Goal: Use online tool/utility: Utilize a website feature to perform a specific function

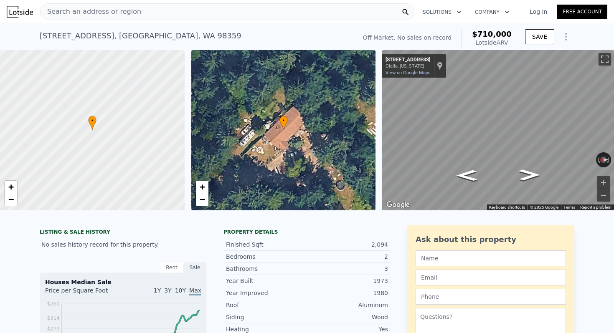
click at [119, 14] on span "Search an address or region" at bounding box center [90, 12] width 101 height 10
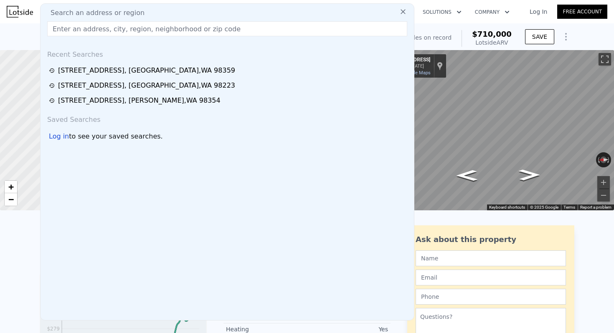
click at [106, 24] on input "text" at bounding box center [227, 28] width 360 height 15
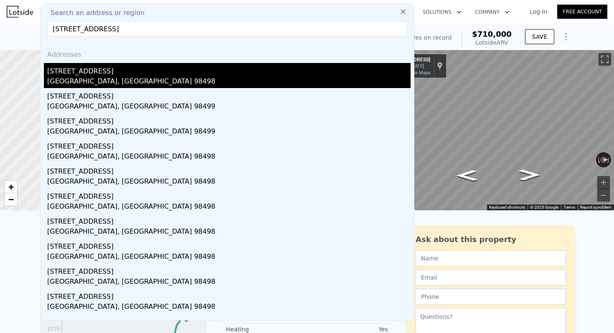
type input "8718 Dresden Ln SW, Lakewood"
click at [88, 72] on div "[STREET_ADDRESS]" at bounding box center [228, 69] width 363 height 13
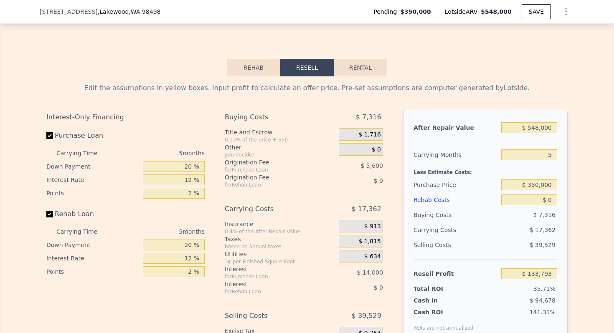
scroll to position [1201, 0]
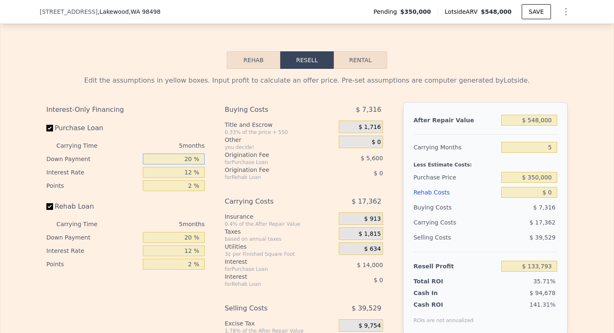
click at [190, 161] on input "20 %" at bounding box center [174, 159] width 62 height 11
click at [190, 155] on input "20 %" at bounding box center [174, 159] width 62 height 11
type input "2100 %"
type input "$ 643,393"
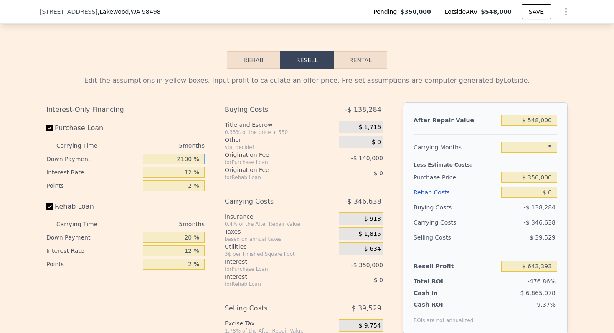
click at [190, 155] on input "2100 %" at bounding box center [174, 159] width 62 height 11
type input "10 %"
type input "$ 131,343"
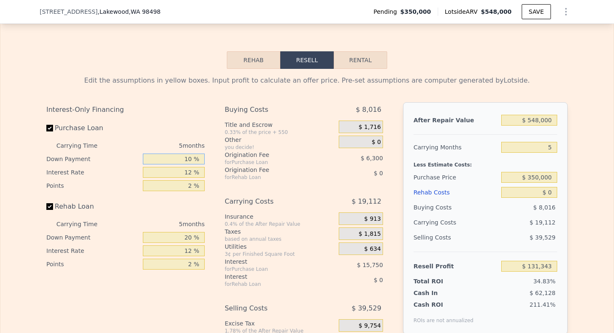
type input "10 %"
click at [190, 177] on div "12 %" at bounding box center [174, 172] width 62 height 13
click at [190, 175] on input "12 %" at bounding box center [174, 172] width 62 height 11
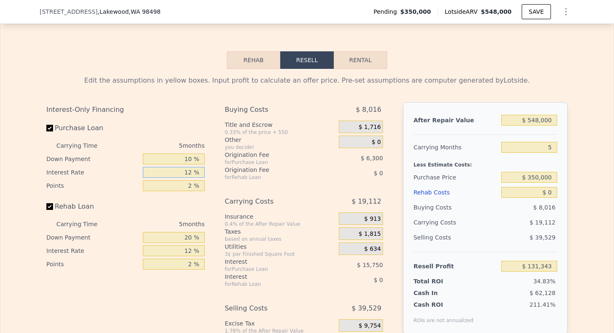
click at [190, 175] on input "12 %" at bounding box center [174, 172] width 62 height 11
type input "10 %"
type input "$ 133,968"
type input "10 %"
click at [188, 182] on input "2 %" at bounding box center [174, 185] width 62 height 11
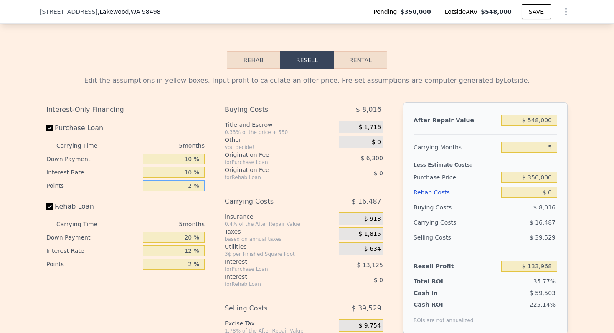
click at [188, 182] on input "2 %" at bounding box center [174, 185] width 62 height 11
type input "1 %"
type input "$ 137,118"
type input "1 %"
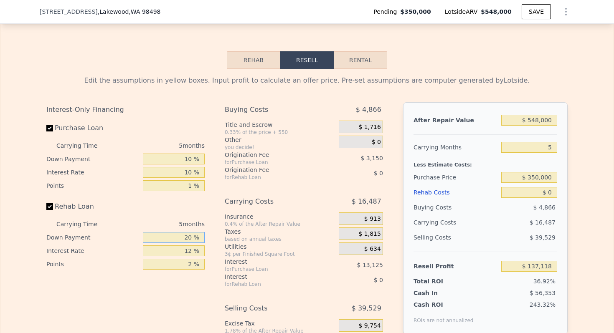
click at [187, 237] on input "20 %" at bounding box center [174, 237] width 62 height 11
type input "10 %"
click at [185, 253] on input "12 %" at bounding box center [174, 250] width 62 height 11
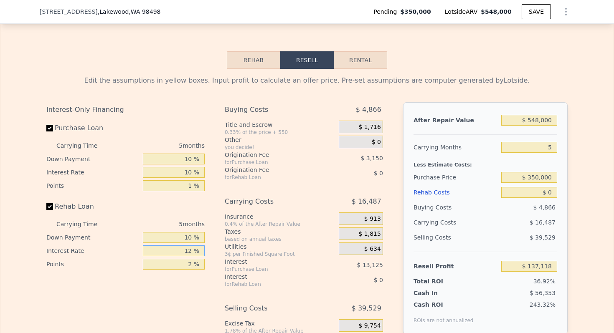
click at [185, 253] on input "12 %" at bounding box center [174, 250] width 62 height 11
type input "10 %"
click at [188, 262] on input "2 %" at bounding box center [174, 264] width 62 height 11
type input "1 %"
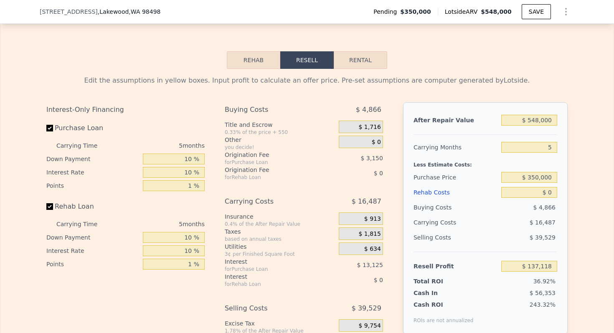
click at [268, 273] on div "Interest" at bounding box center [271, 277] width 93 height 8
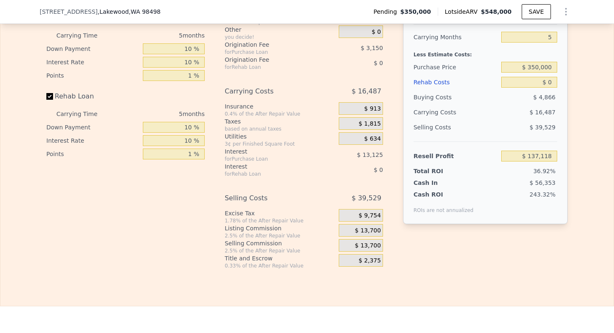
scroll to position [1340, 0]
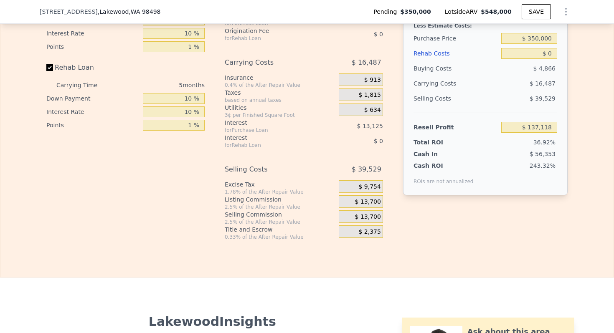
click at [368, 200] on span "$ 13,700" at bounding box center [368, 202] width 26 height 8
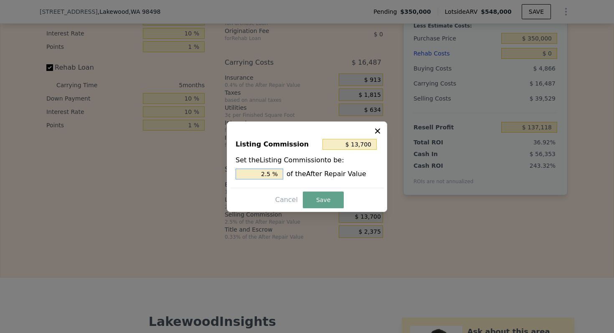
click at [263, 170] on input "2.5 %" at bounding box center [259, 174] width 48 height 11
type input "$ 5,480"
type input "1. %"
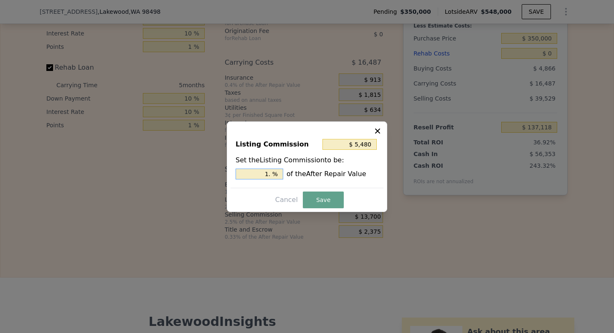
type input "$ 8,220"
type input "1.5 %"
click at [334, 202] on button "Save" at bounding box center [323, 200] width 41 height 17
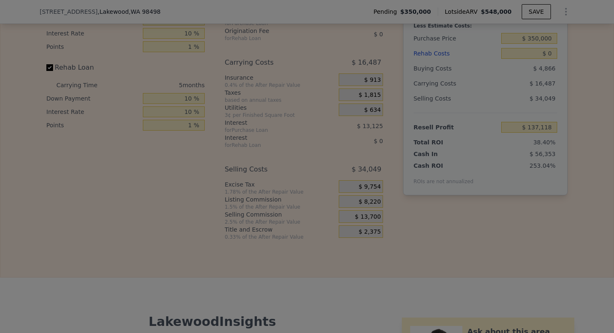
type input "$ 142,598"
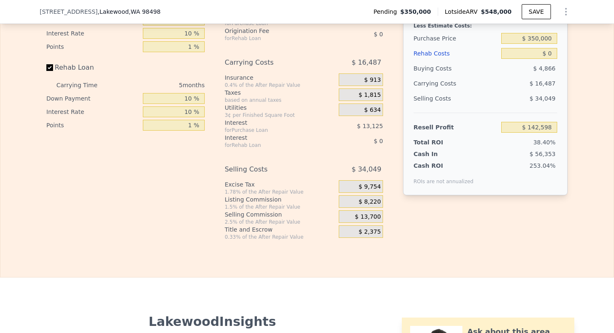
scroll to position [1252, 0]
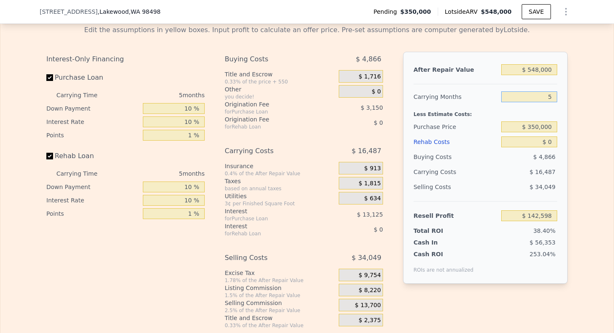
click at [551, 95] on input "5" at bounding box center [529, 96] width 56 height 11
type input "3"
type input "$ 149,193"
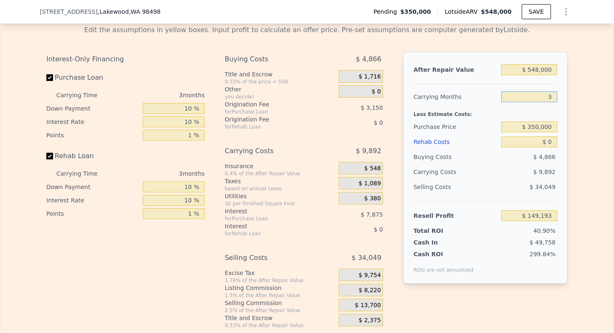
type input "3"
click at [551, 141] on input "$ 0" at bounding box center [529, 141] width 56 height 11
type input "$ 65,000"
type input "$ 82,144"
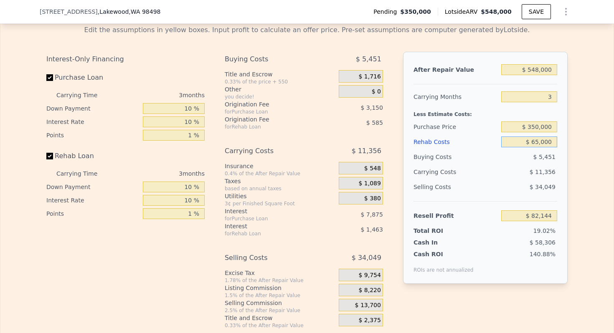
type input "$ 65,000"
click at [442, 163] on div "Buying Costs" at bounding box center [455, 156] width 84 height 15
click at [538, 125] on input "$ 350,000" at bounding box center [529, 126] width 56 height 11
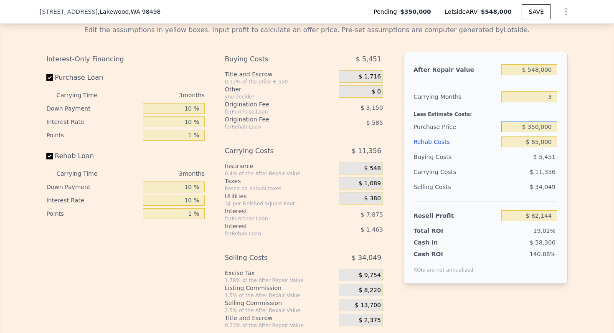
type input "$ 4"
type input "$ 340,000"
click at [448, 114] on div "Less Estimate Costs:" at bounding box center [485, 111] width 144 height 15
type input "$ 92,493"
click at [535, 70] on input "$ 548,000" at bounding box center [529, 69] width 56 height 11
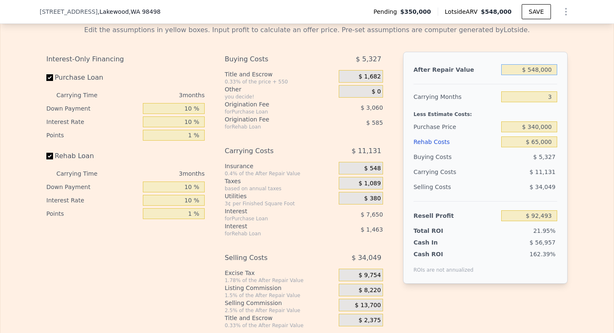
click at [535, 70] on input "$ 548,000" at bounding box center [529, 69] width 56 height 11
type input "$ 5"
type input "-$ 421,455"
type input "$ 53"
type input "-$ 421,410"
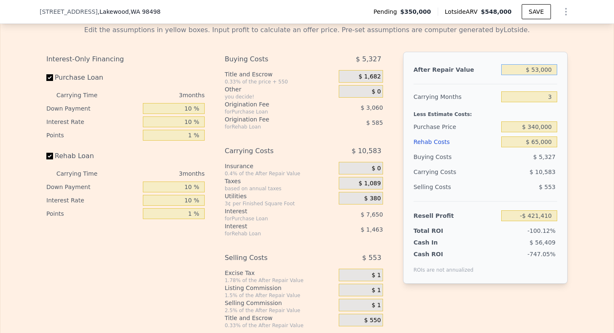
type input "$ 530,000"
type input "$ 75,611"
type input "$ 5,300,000"
type input "$ 4,549,251"
type input "$ 530,000"
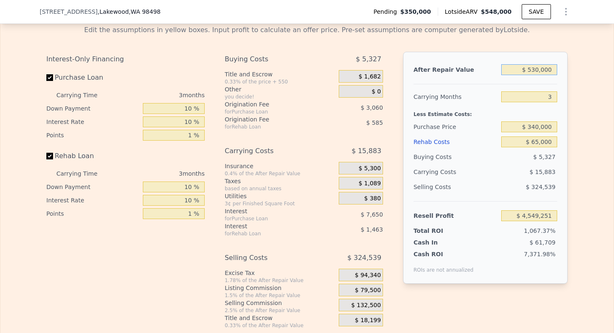
type input "$ 75,611"
click at [434, 93] on div "Carrying Months" at bounding box center [455, 96] width 84 height 15
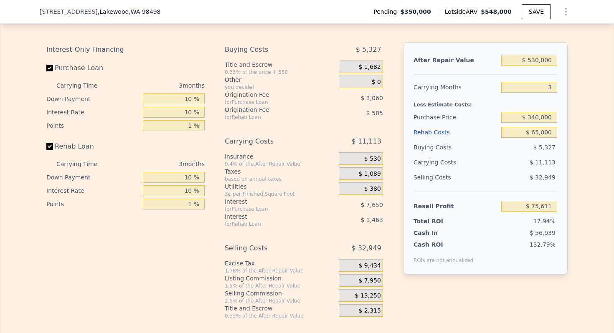
scroll to position [1256, 0]
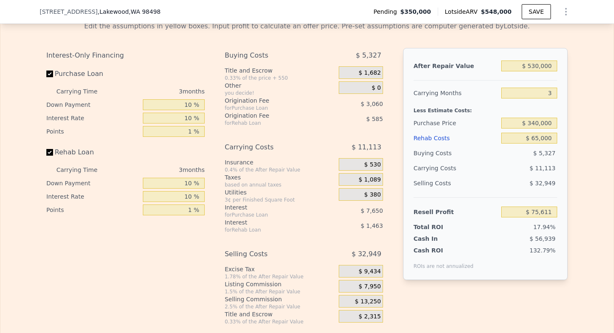
type input "$ 548,000"
type input "5"
type input "$ 0"
type input "$ 133,793"
click at [549, 136] on input "$ 0" at bounding box center [529, 138] width 56 height 11
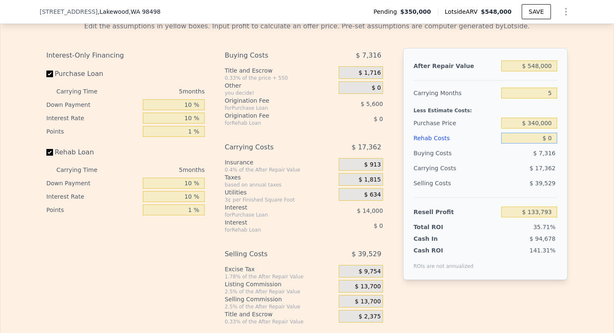
click at [549, 136] on input "$ 0" at bounding box center [529, 138] width 56 height 11
type input "$ 65"
type input "$ 133,722"
type input "$ 65,000"
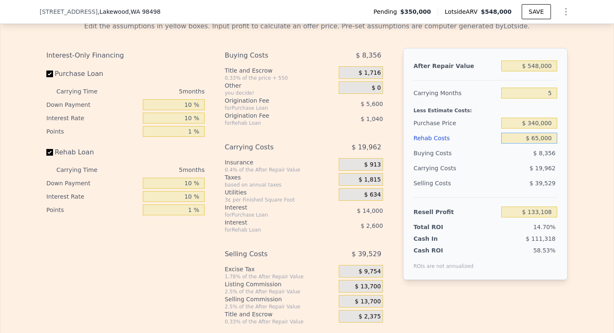
type input "$ 65,153"
type input "$ 65,000"
click at [465, 105] on div "Less Estimate Costs:" at bounding box center [485, 108] width 144 height 15
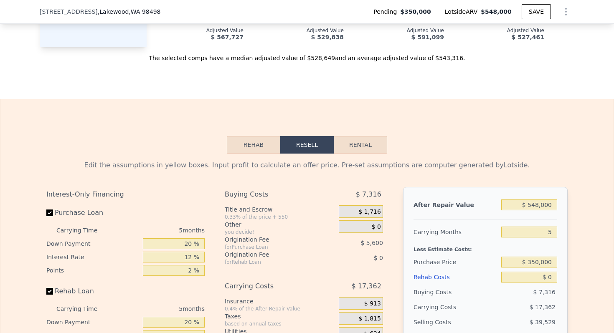
scroll to position [1218, 0]
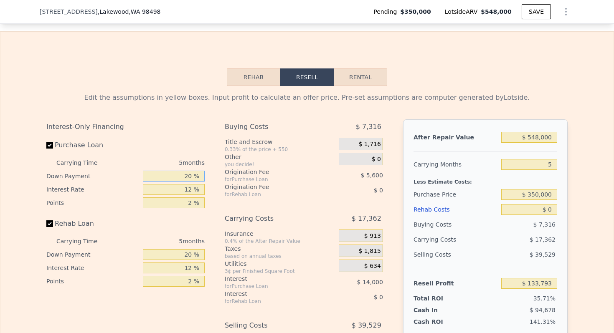
click at [184, 173] on input "20 %" at bounding box center [174, 176] width 62 height 11
type input "1 %"
type input "$ 129,138"
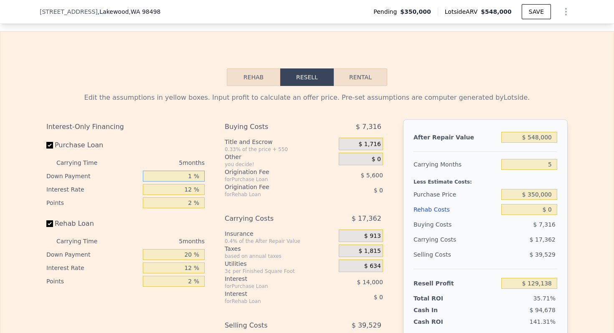
type input "10 %"
type input "$ 131,343"
type input "10 %"
click at [190, 189] on input "12 %" at bounding box center [174, 189] width 62 height 11
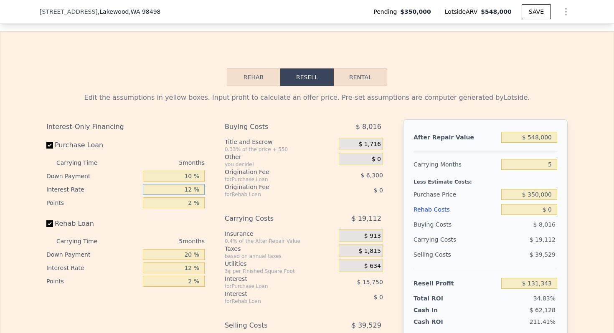
click at [190, 189] on input "12 %" at bounding box center [174, 189] width 62 height 11
type input "10 %"
type input "$ 133,968"
type input "10 %"
click at [192, 198] on input "2 %" at bounding box center [174, 202] width 62 height 11
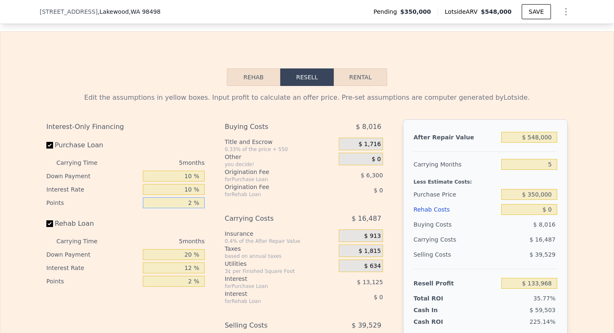
click at [188, 201] on input "2 %" at bounding box center [174, 202] width 62 height 11
type input "1 %"
type input "$ 137,118"
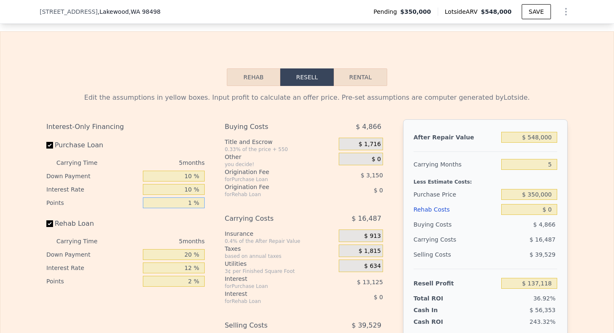
type input "1 %"
click at [186, 253] on input "20 %" at bounding box center [174, 254] width 62 height 11
type input "10 %"
click at [187, 267] on input "12 %" at bounding box center [174, 268] width 62 height 11
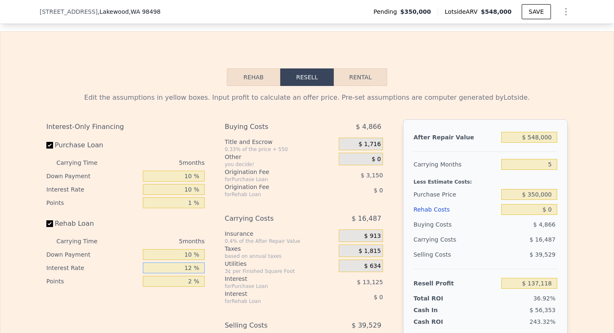
click at [187, 267] on input "12 %" at bounding box center [174, 268] width 62 height 11
type input "10 %"
click at [190, 281] on input "2 %" at bounding box center [174, 281] width 62 height 11
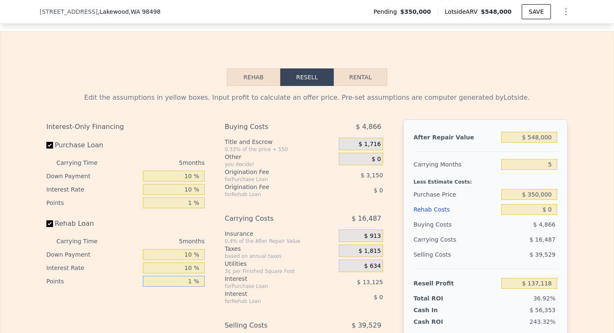
type input "1 %"
click at [305, 300] on div "for Rehab Loan" at bounding box center [271, 301] width 93 height 7
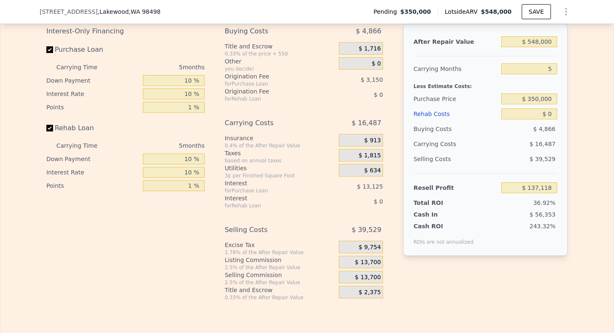
click at [374, 263] on span "$ 13,700" at bounding box center [368, 263] width 26 height 8
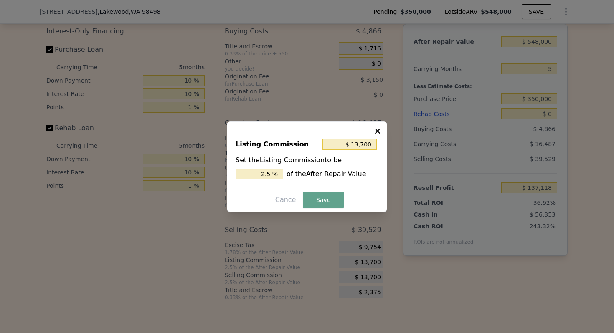
click at [269, 174] on input "2.5 %" at bounding box center [259, 174] width 48 height 11
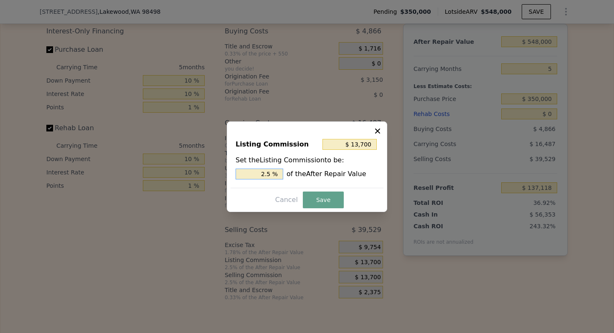
click at [269, 174] on input "2.5 %" at bounding box center [259, 174] width 48 height 11
type input "$ 5,480"
type input "1. %"
type input "$ 8,220"
type input "1.5 %"
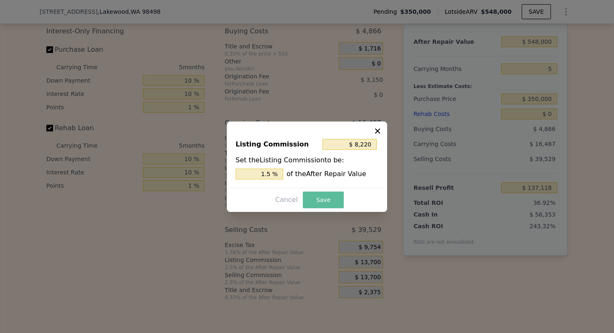
click at [331, 197] on button "Save" at bounding box center [323, 200] width 41 height 17
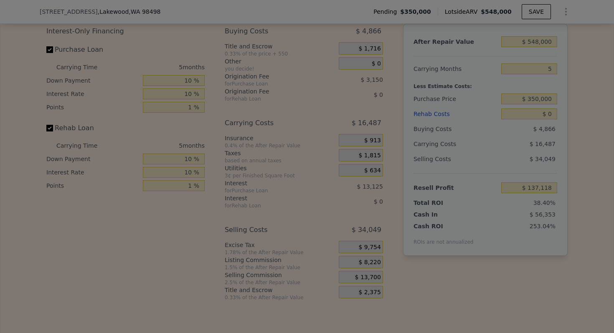
type input "$ 142,598"
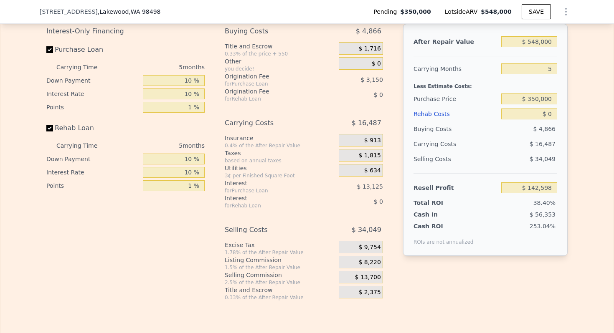
click at [435, 203] on div "Total ROI" at bounding box center [439, 203] width 52 height 8
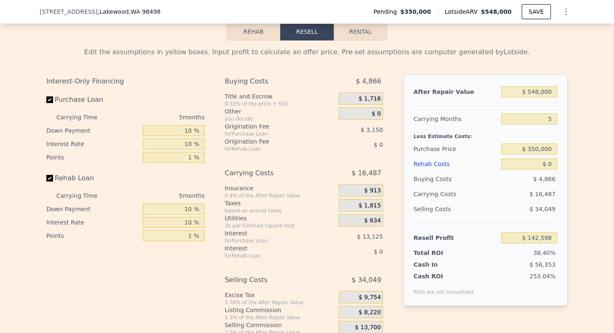
scroll to position [1166, 0]
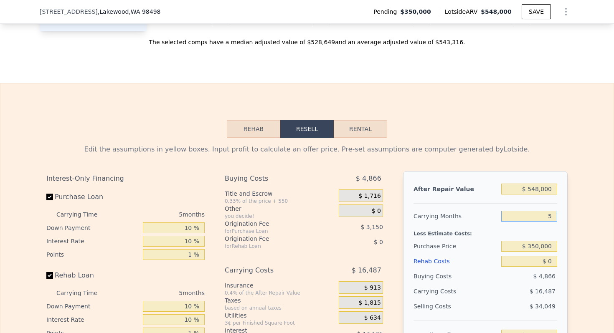
click at [546, 217] on input "5" at bounding box center [529, 216] width 56 height 11
type input "4"
type input "$ 145,895"
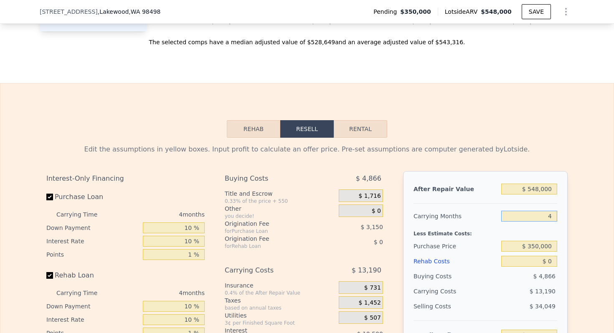
type input "4"
click at [433, 211] on div "Carrying Months" at bounding box center [455, 216] width 84 height 15
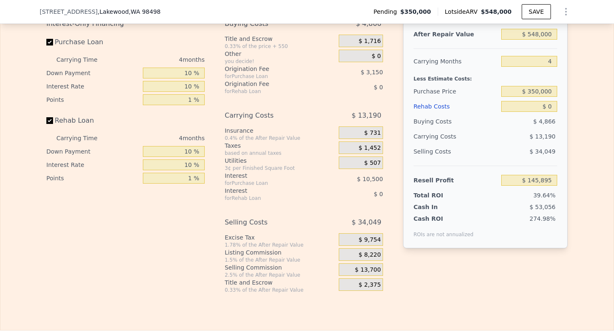
scroll to position [1289, 0]
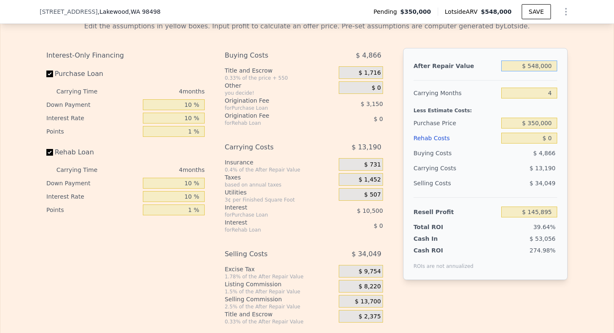
click at [535, 63] on input "$ 548,000" at bounding box center [529, 66] width 56 height 11
click at [539, 121] on input "$ 350,000" at bounding box center [529, 123] width 56 height 11
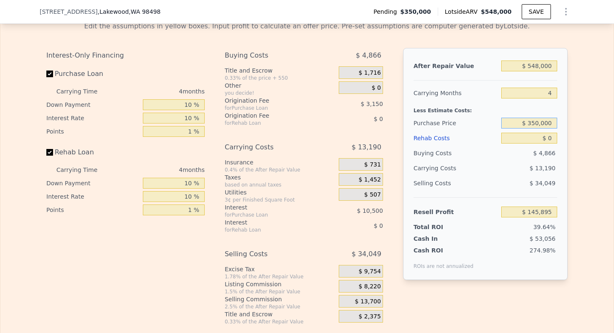
click at [539, 121] on input "$ 350,000" at bounding box center [529, 123] width 56 height 11
type input "$ 550,000"
click at [539, 64] on input "$ 548,000" at bounding box center [529, 66] width 56 height 11
type input "-$ 62,571"
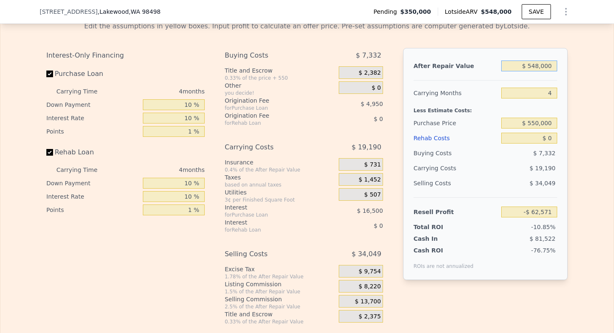
click at [539, 64] on input "$ 548,000" at bounding box center [529, 66] width 56 height 11
type input "$ 7"
type input "-$ 576,334"
type input "$ 70,000"
type input "-$ 510,713"
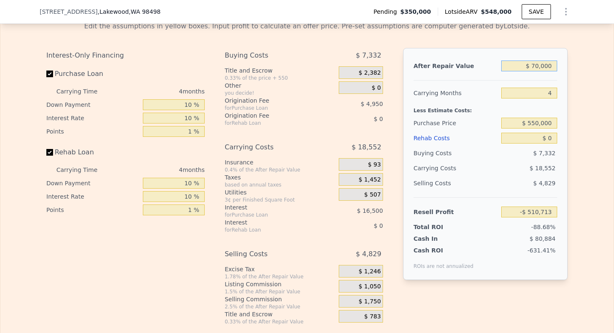
type input "$ 700,000"
type input "$ 79,935"
type input "$ 700,000"
click at [549, 92] on input "4" at bounding box center [529, 93] width 56 height 11
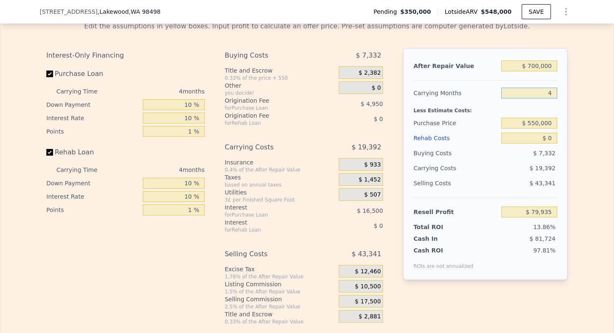
click at [549, 92] on input "4" at bounding box center [529, 93] width 56 height 11
type input "3"
type input "$ 84,783"
type input "3"
click at [548, 137] on input "$ 0" at bounding box center [529, 138] width 56 height 11
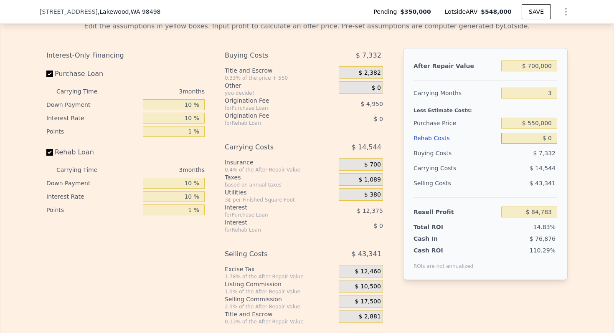
click at [548, 137] on input "$ 0" at bounding box center [529, 138] width 56 height 11
type input "$ 1"
type input "$ 84,782"
type input "$ 15"
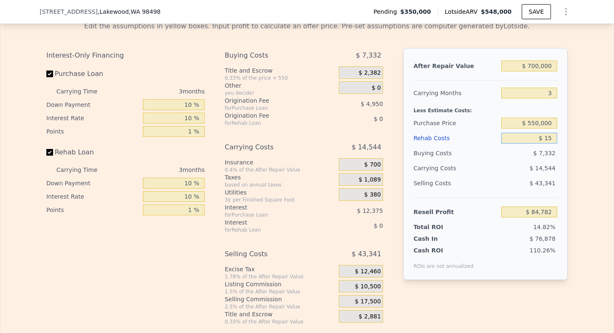
type input "$ 84,768"
type input "$ 15,000"
type input "$ 69,309"
type input "$ 15,000"
click at [455, 126] on div "Purchase Price" at bounding box center [455, 123] width 84 height 15
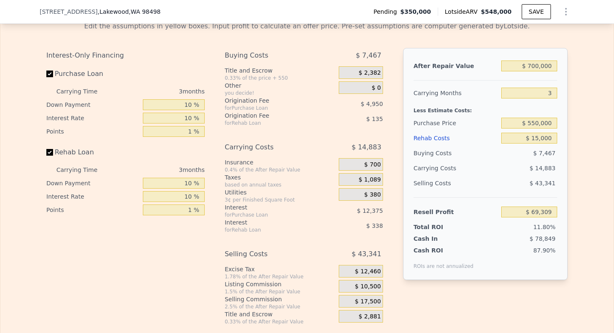
scroll to position [1291, 0]
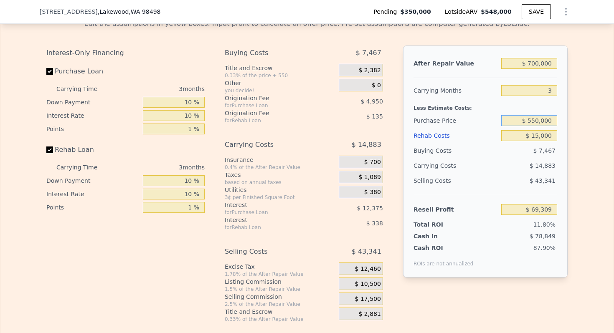
click at [539, 120] on input "$ 550,000" at bounding box center [529, 120] width 56 height 11
type input "$ 550,000"
click at [474, 109] on div "Less Estimate Costs:" at bounding box center [485, 105] width 144 height 15
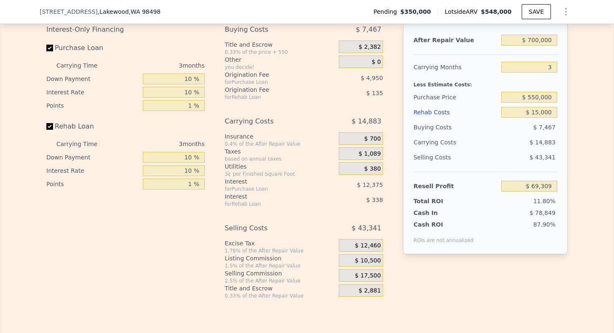
scroll to position [1304, 0]
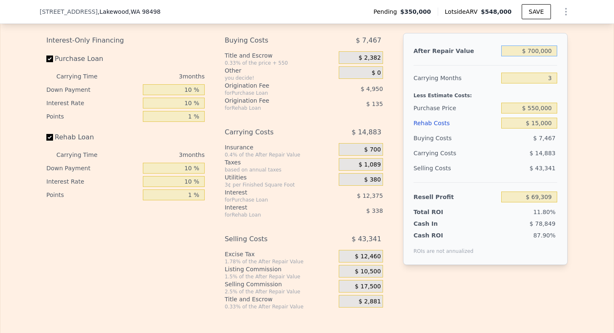
click at [525, 51] on input "$ 700,000" at bounding box center [529, 50] width 56 height 11
click at [546, 123] on input "$ 15,000" at bounding box center [529, 123] width 56 height 11
type input "$ 20,000"
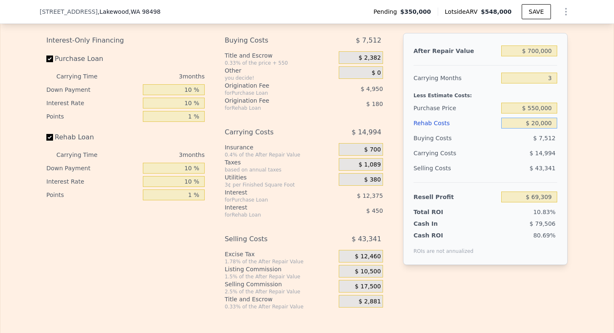
type input "$ 64,153"
click at [434, 175] on div "Selling Costs" at bounding box center [455, 168] width 84 height 15
click at [540, 122] on input "$ 20,000" at bounding box center [529, 123] width 56 height 11
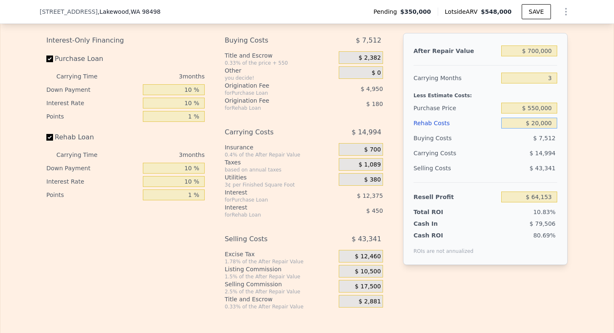
type input "$ 3"
type input "$ 84,780"
type input "$ 3,000"
type input "$ 81,687"
type input "$ 30,000"
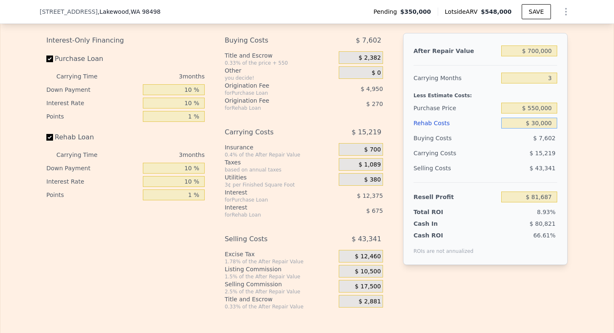
type input "$ 53,838"
type input "$ 300,000"
type input "-$ 224,667"
type input "$ 30,000"
type input "$ 53,838"
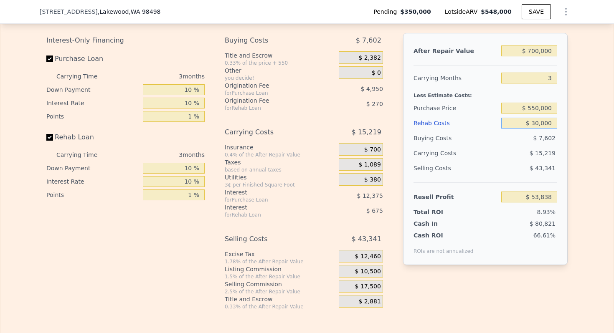
type input "$ 30,000"
click at [541, 105] on input "$ 550,000" at bounding box center [529, 108] width 56 height 11
type input "$ 55,000,000"
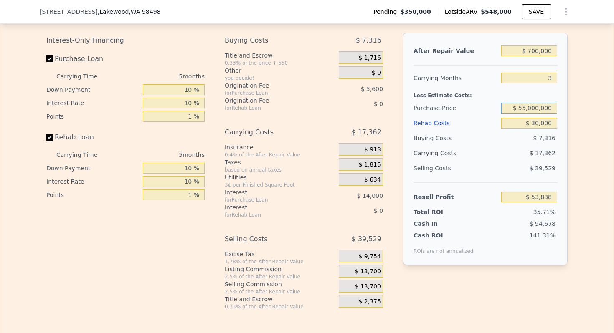
type input "$ 548,000"
type input "5"
type input "$ 0"
type input "$ 550,000"
type input "$ 133,793"
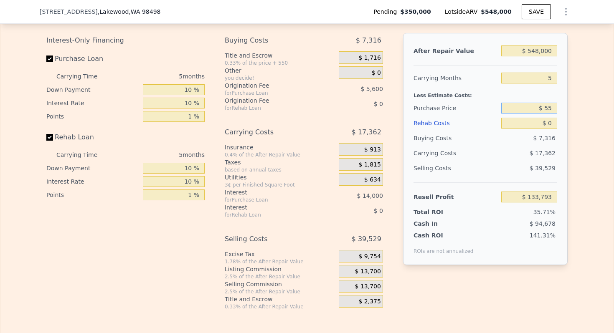
type input "$ 5"
type input "$ 575,000"
click at [548, 77] on input "5" at bounding box center [529, 78] width 56 height 11
type input "-$ 104,556"
click at [548, 77] on input "5" at bounding box center [529, 78] width 56 height 11
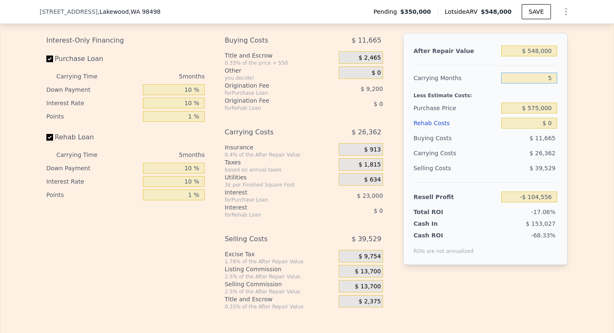
click at [548, 77] on input "5" at bounding box center [529, 78] width 56 height 11
click at [537, 56] on div "$ 548,000" at bounding box center [529, 50] width 56 height 15
click at [537, 56] on input "$ 548,000" at bounding box center [529, 50] width 56 height 11
type input "$ 8"
type input "-$ 612,656"
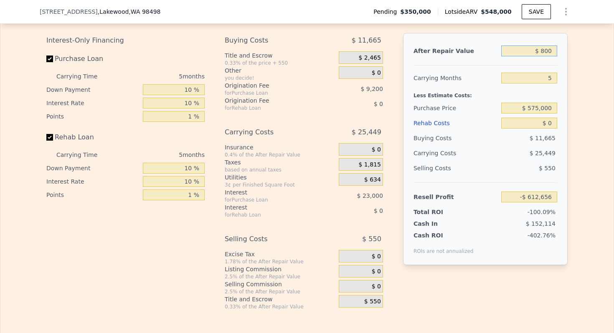
type input "$ 8,000"
type input "-$ 611,922"
type input "$ 80,000"
type input "-$ 538,487"
type input "$ 800,000"
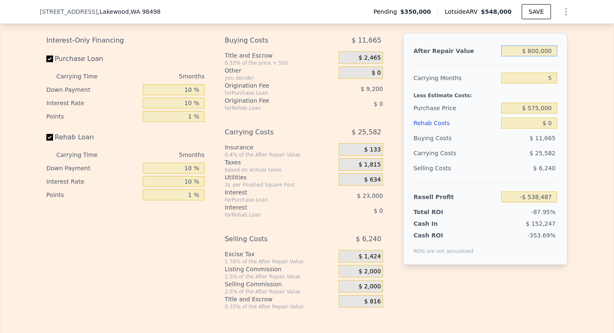
type input "$ 129,099"
type input "$ 800,000"
click at [452, 101] on div "Purchase Price" at bounding box center [455, 108] width 84 height 15
click at [550, 125] on input "$ 0" at bounding box center [529, 123] width 56 height 11
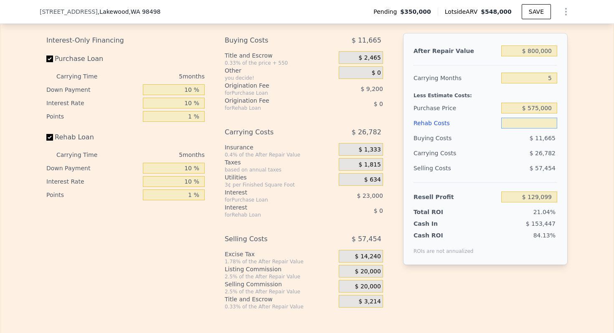
type input "$ 548,000"
type input "$ 0"
type input "$ 133,793"
type input "$ 80"
type input "$ 133,707"
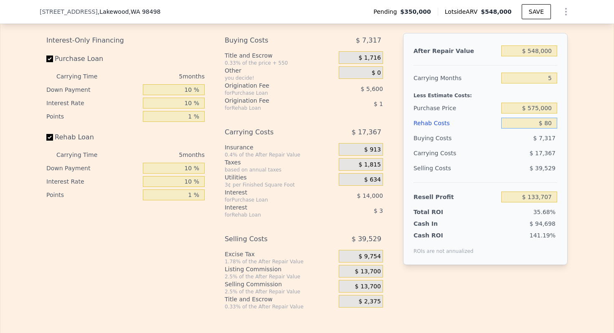
type input "$ 800"
type input "$ 132,950"
type input "$ 8,000"
type input "$ 125,345"
type input "$ 80,000"
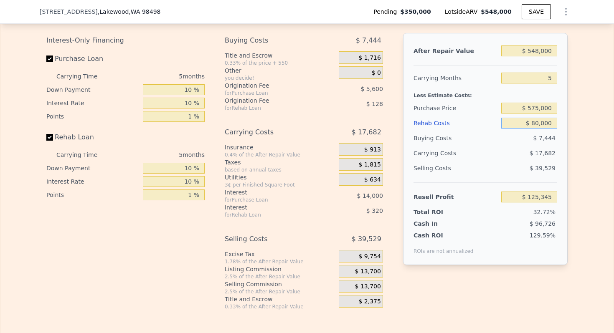
type input "$ 49,313"
type input "$ 80,000"
click at [534, 48] on input "$ 548,000" at bounding box center [529, 50] width 56 height 11
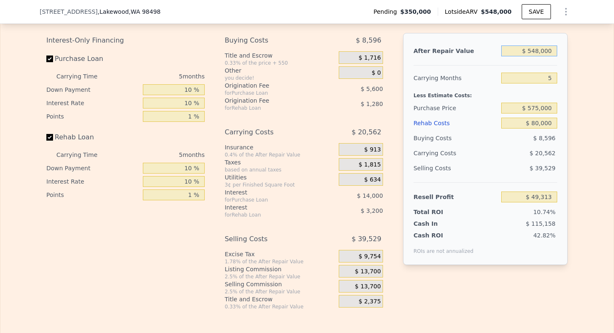
type input "$ 8"
type input "-$ 458,787"
type input "$ 80,000"
type input "-$ 384,618"
type input "$ 800,000"
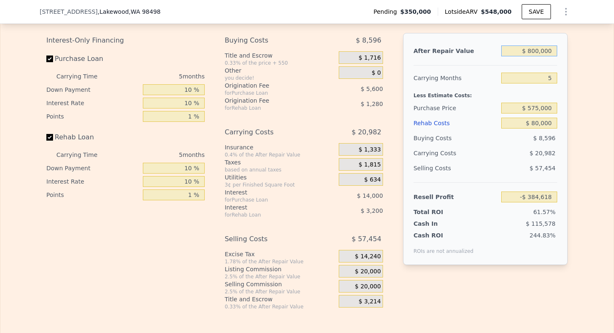
type input "$ 282,968"
type input "$ 800,000"
click at [544, 108] on input "$ 575,000" at bounding box center [529, 108] width 56 height 11
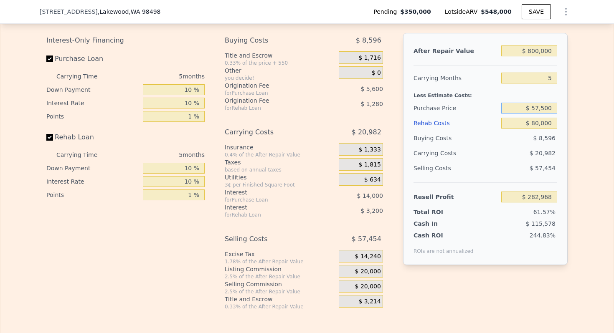
type input "$ 575,000"
click at [444, 95] on div "Less Estimate Costs:" at bounding box center [485, 93] width 144 height 15
type input "$ 44,619"
click at [367, 270] on span "$ 20,000" at bounding box center [368, 272] width 26 height 8
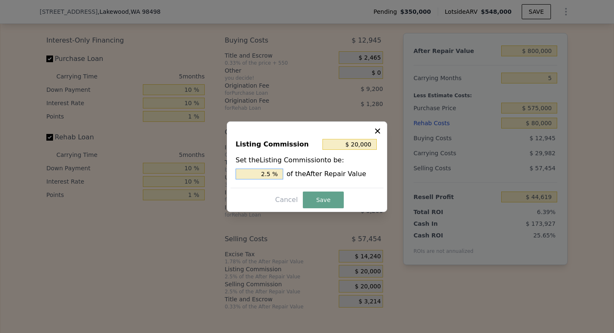
click at [264, 169] on input "2.5 %" at bounding box center [259, 174] width 48 height 11
type input "$ 8,000"
type input "1. %"
type input "$ 12,000"
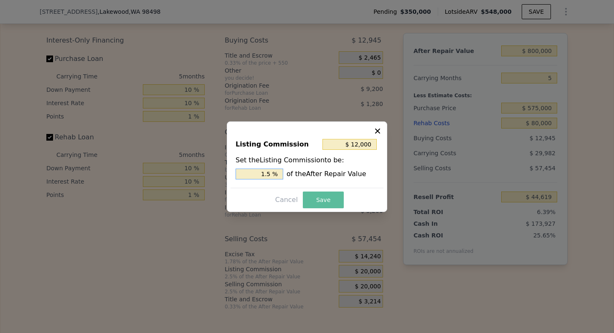
type input "1.5 %"
click at [323, 195] on button "Save" at bounding box center [323, 200] width 41 height 17
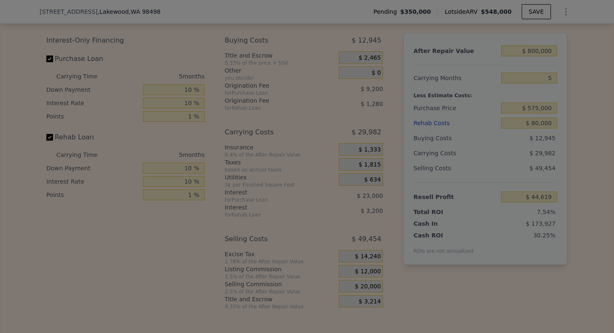
type input "$ 52,619"
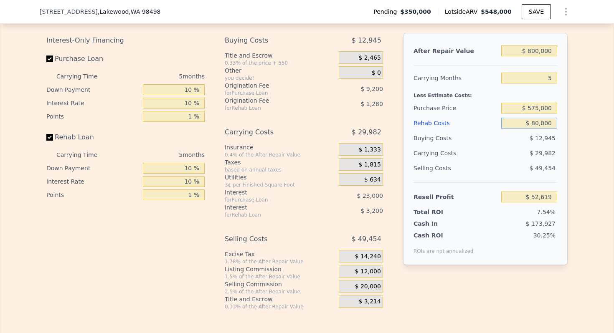
click at [544, 124] on input "$ 80,000" at bounding box center [529, 123] width 56 height 11
type input "$ 300"
type input "$ 137,069"
type input "$ 3,000"
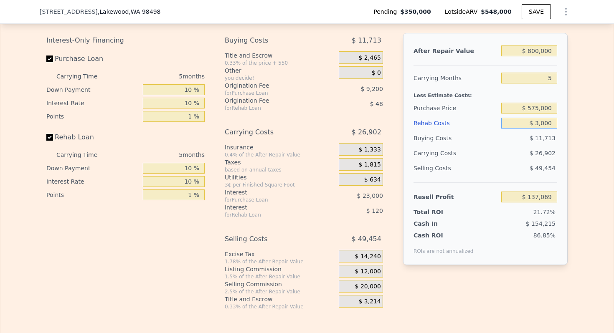
type input "$ 133,931"
type input "$ 30,000"
type input "$ 105,419"
type input "$ 30,000"
click at [537, 52] on input "$ 800,000" at bounding box center [529, 50] width 56 height 11
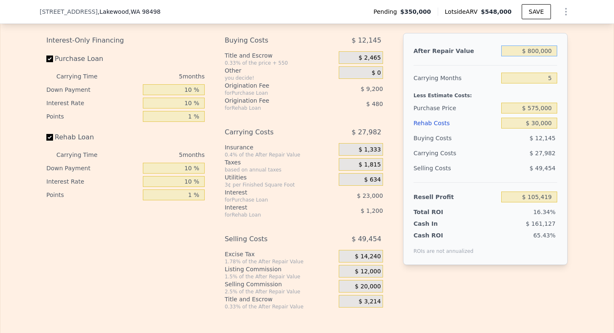
click at [537, 52] on input "$ 800,000" at bounding box center [529, 50] width 56 height 11
type input "$ 7"
type input "-$ 644,337"
type input "$ 72,000"
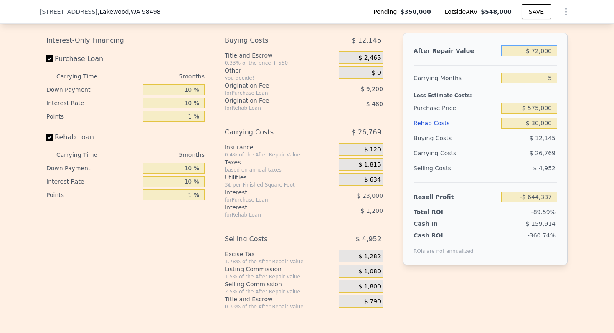
type input "-$ 576,866"
type input "$ 720,000"
type input "$ 30,442"
type input "$ 720,000"
click at [545, 78] on input "5" at bounding box center [529, 78] width 56 height 11
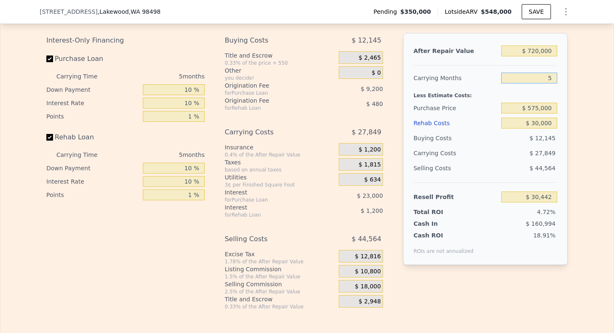
click at [545, 78] on input "5" at bounding box center [529, 78] width 56 height 11
type input "3"
type input "$ 41,582"
type input "3"
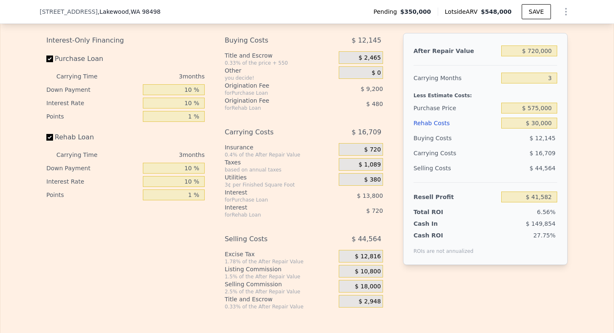
click at [434, 77] on div "Carrying Months" at bounding box center [455, 78] width 84 height 15
click at [536, 51] on input "$ 720,000" at bounding box center [529, 50] width 56 height 11
type input "$ 7"
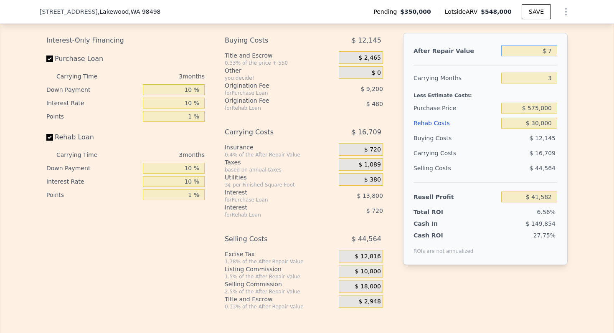
type input "-$ 633,677"
type input "$ 70"
type input "-$ 633,618"
type input "$ 700"
type input "-$ 633,028"
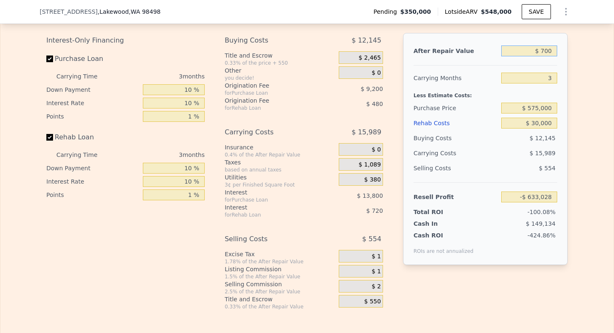
type input "$ 7,000"
type input "-$ 627,119"
type input "$ 70,000"
type input "-$ 568,033"
type input "$ 700,000"
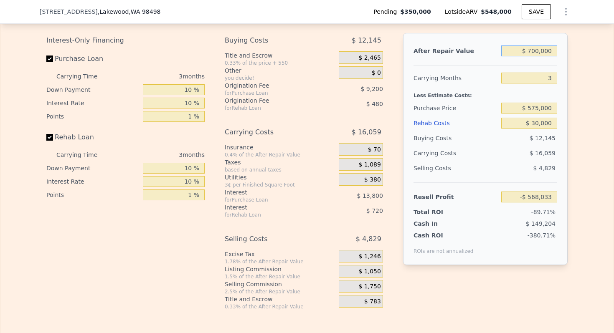
type input "$ 22,825"
type input "$ 700,000"
click at [590, 66] on div "Edit the assumptions in yellow boxes. Input profit to calculate an offer price.…" at bounding box center [306, 155] width 613 height 311
click at [540, 110] on input "$ 575,000" at bounding box center [529, 108] width 56 height 11
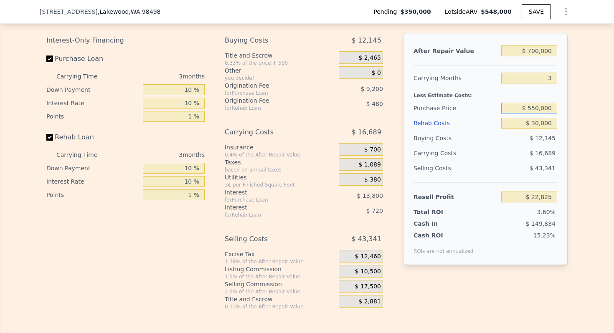
type input "$ 550,000"
click at [450, 90] on div "Less Estimate Costs:" at bounding box center [485, 93] width 144 height 15
type input "$ 48,908"
click at [541, 52] on input "$ 700,000" at bounding box center [529, 50] width 56 height 11
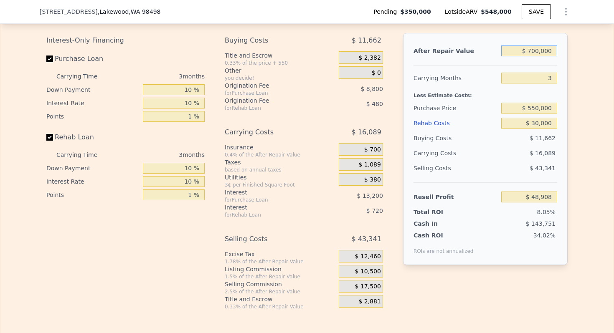
click at [541, 52] on input "$ 700,000" at bounding box center [529, 50] width 56 height 11
type input "$ 7"
type input "-$ 607,594"
type input "$ 72"
type input "-$ 607,533"
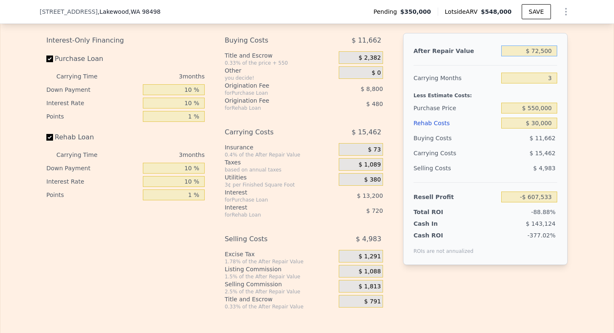
type input "$ 725,000"
type input "$ 72,355"
type input "$ 725,000"
click at [457, 62] on div at bounding box center [485, 61] width 144 height 7
click at [539, 109] on input "$ 550,000" at bounding box center [529, 108] width 56 height 11
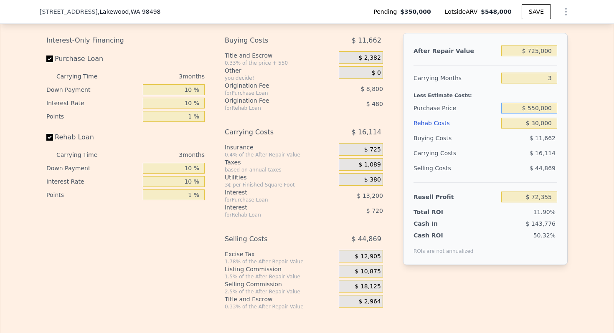
click at [539, 109] on input "$ 550,000" at bounding box center [529, 108] width 56 height 11
type input "$ 565,000"
click at [440, 98] on div "Less Estimate Costs:" at bounding box center [485, 93] width 144 height 15
type input "$ 56,706"
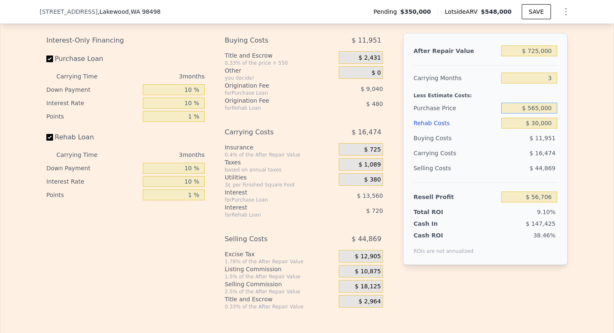
click at [539, 108] on input "$ 565,000" at bounding box center [529, 108] width 56 height 11
type input "$ 570,000"
click at [431, 96] on div "Less Estimate Costs:" at bounding box center [485, 93] width 144 height 15
type input "$ 51,489"
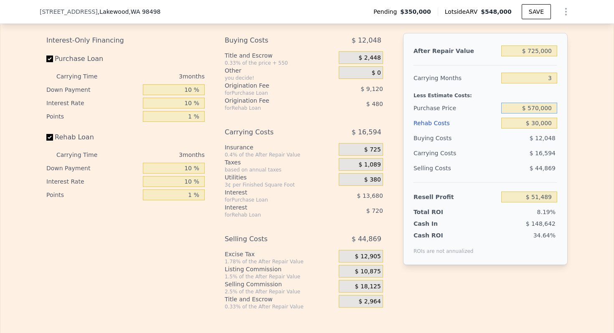
click at [530, 104] on input "$ 570,000" at bounding box center [529, 108] width 56 height 11
type input "$ 575,000"
click at [475, 105] on div "Purchase Price" at bounding box center [455, 108] width 84 height 15
type input "$ 46,272"
